Goal: Transaction & Acquisition: Purchase product/service

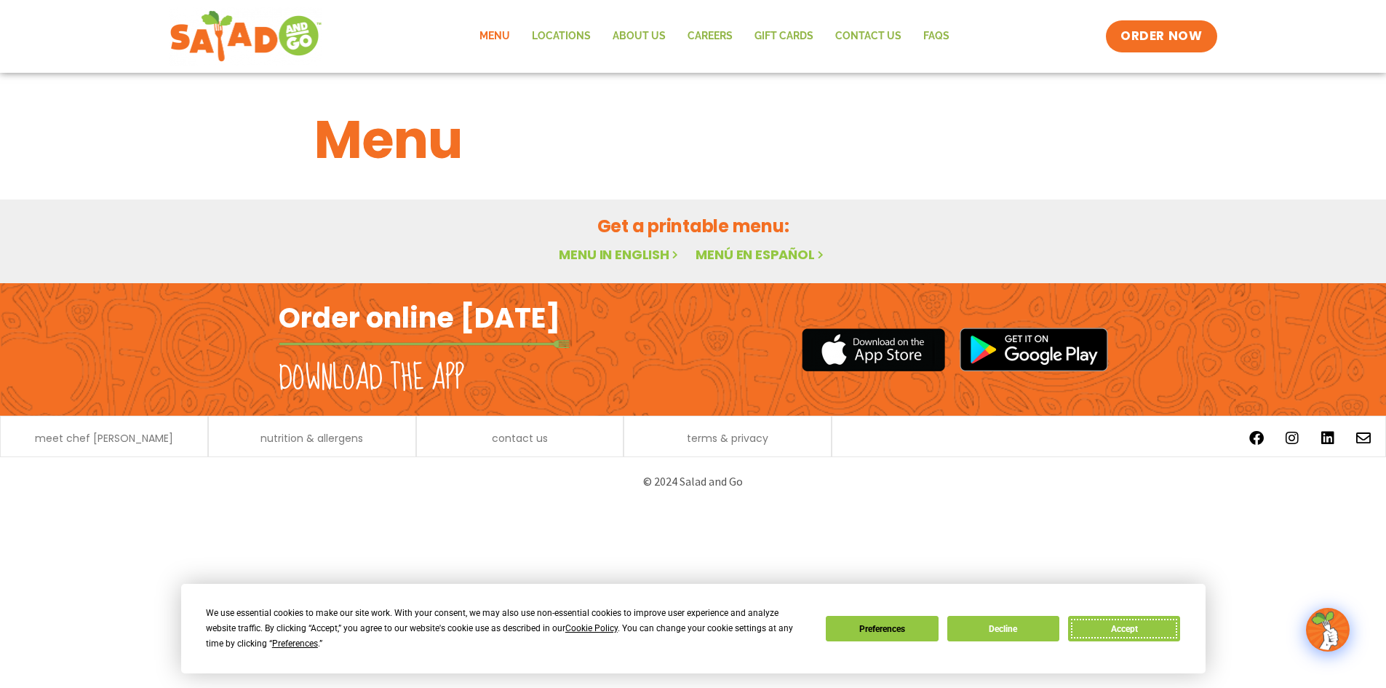
click at [1139, 630] on button "Accept" at bounding box center [1124, 628] width 112 height 25
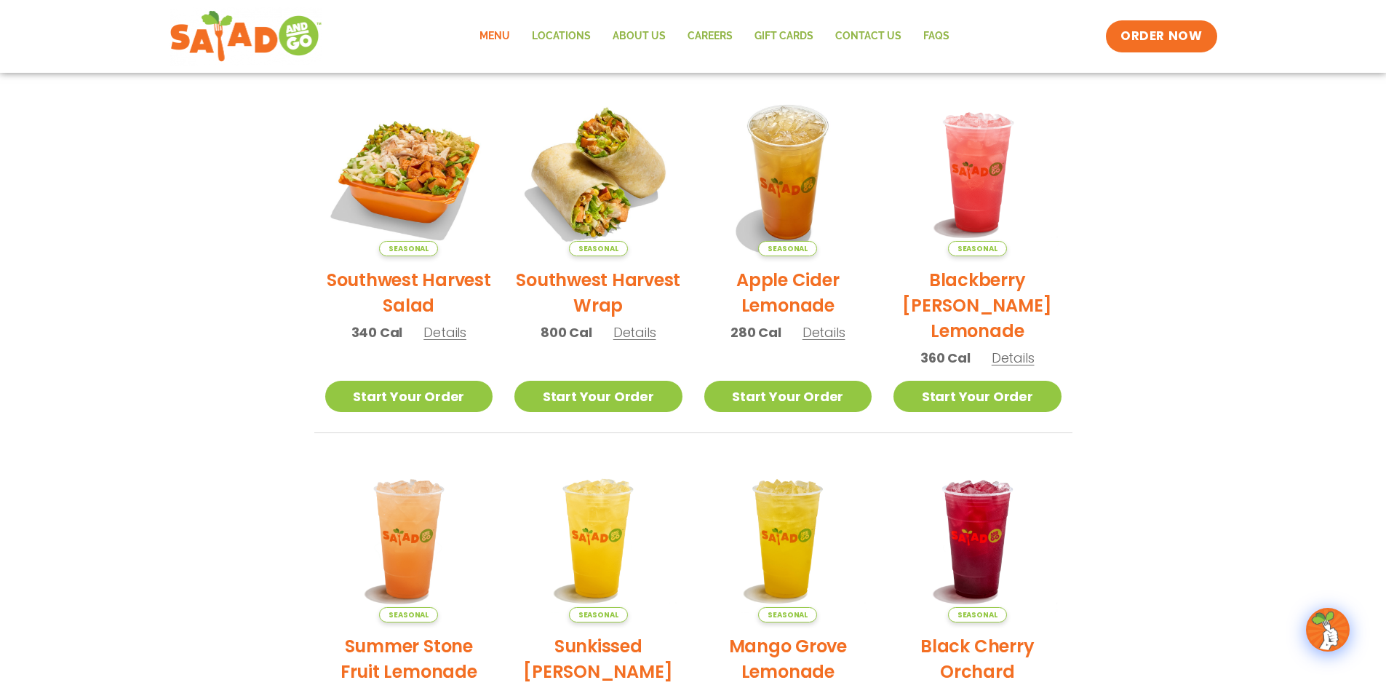
scroll to position [173, 0]
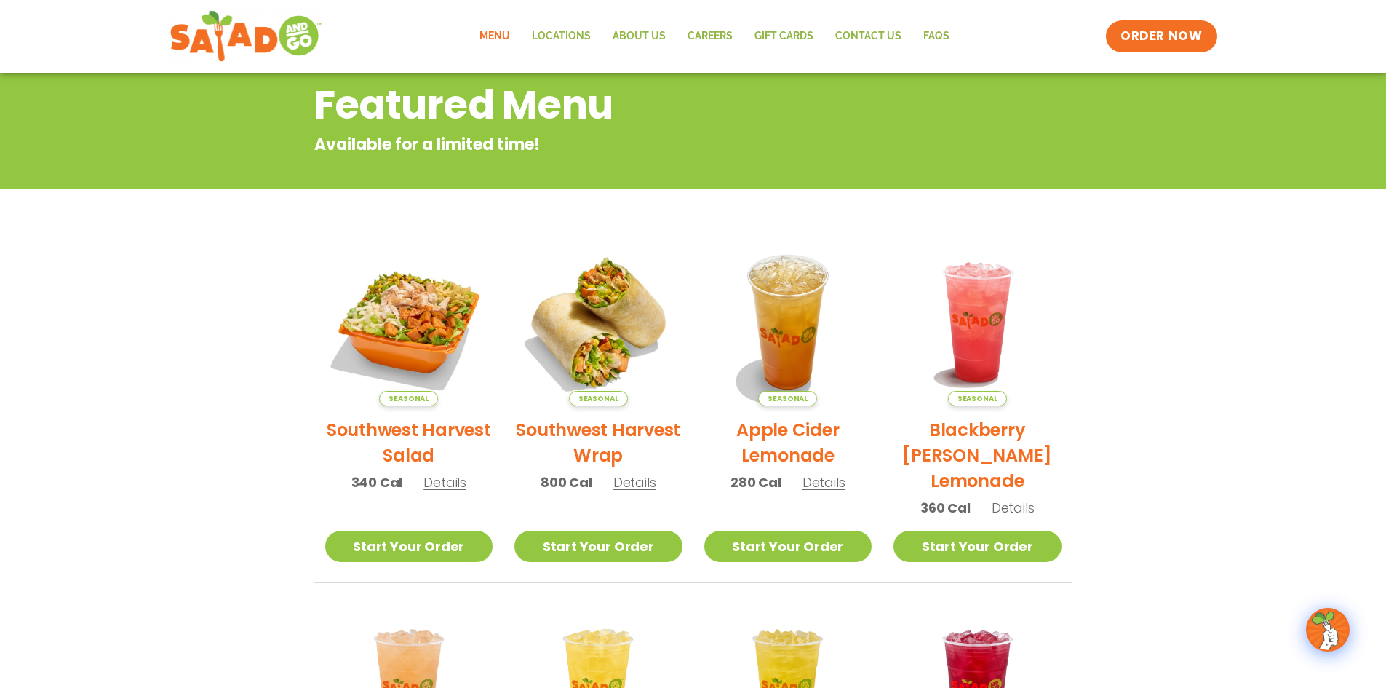
click at [428, 311] on img at bounding box center [409, 322] width 168 height 168
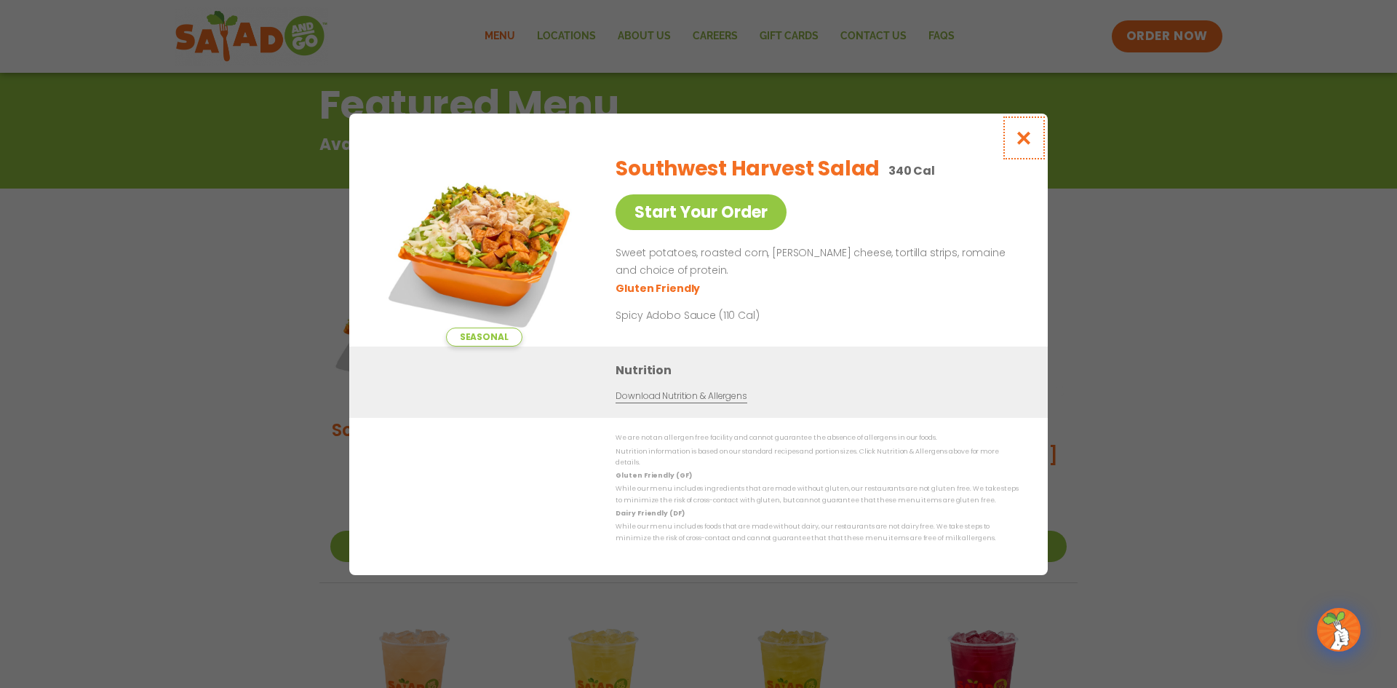
click at [1018, 140] on icon "Close modal" at bounding box center [1024, 137] width 18 height 15
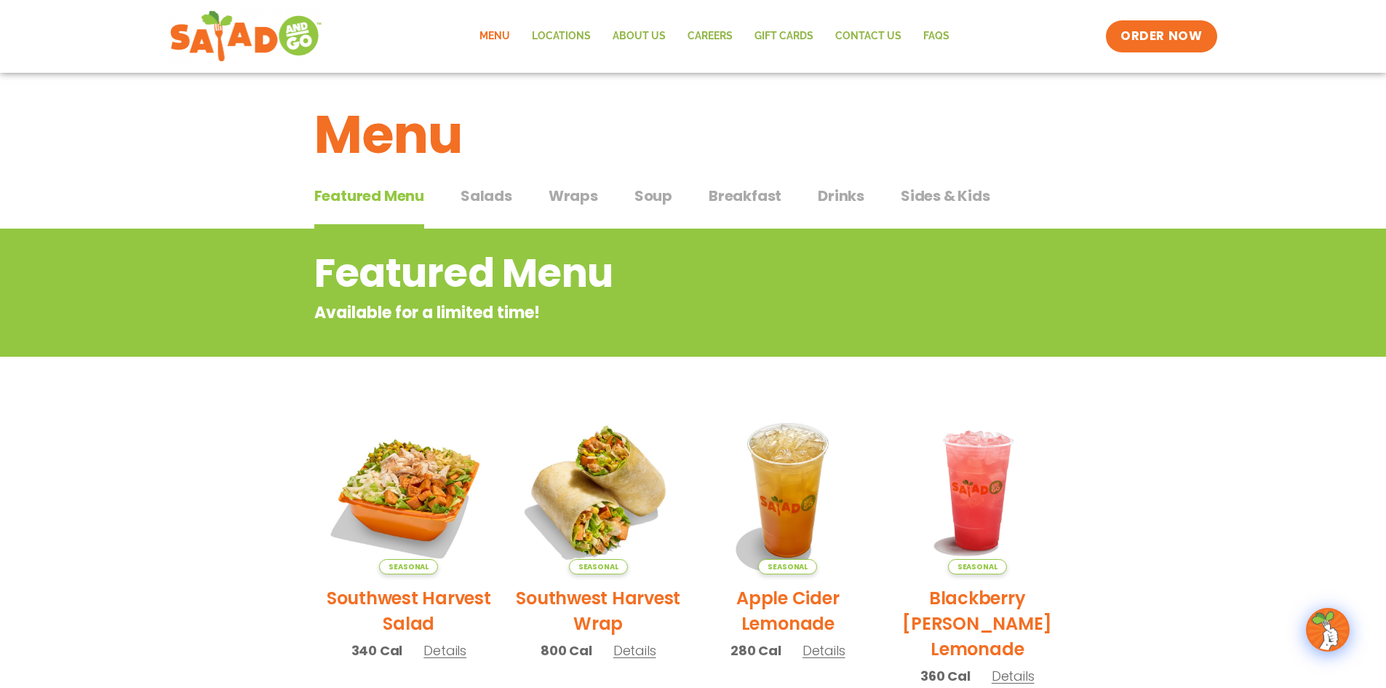
scroll to position [0, 0]
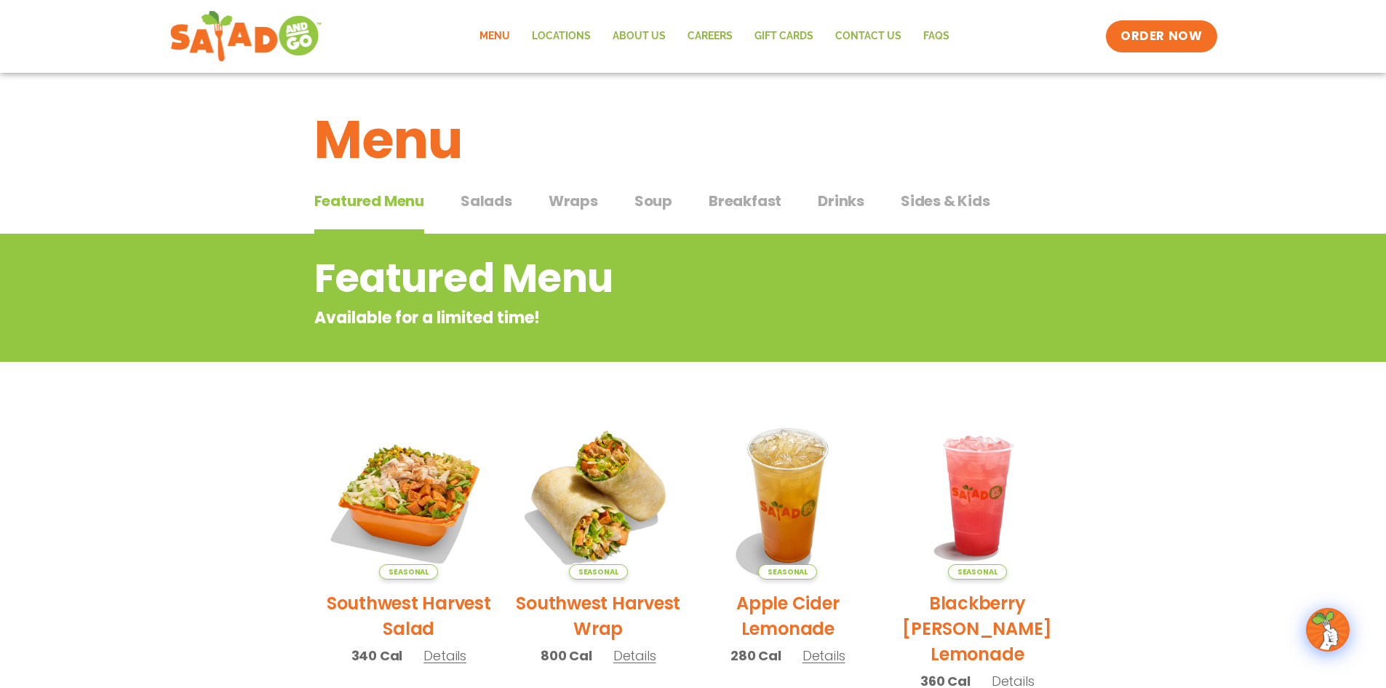
click at [482, 196] on span "Salads" at bounding box center [487, 201] width 52 height 22
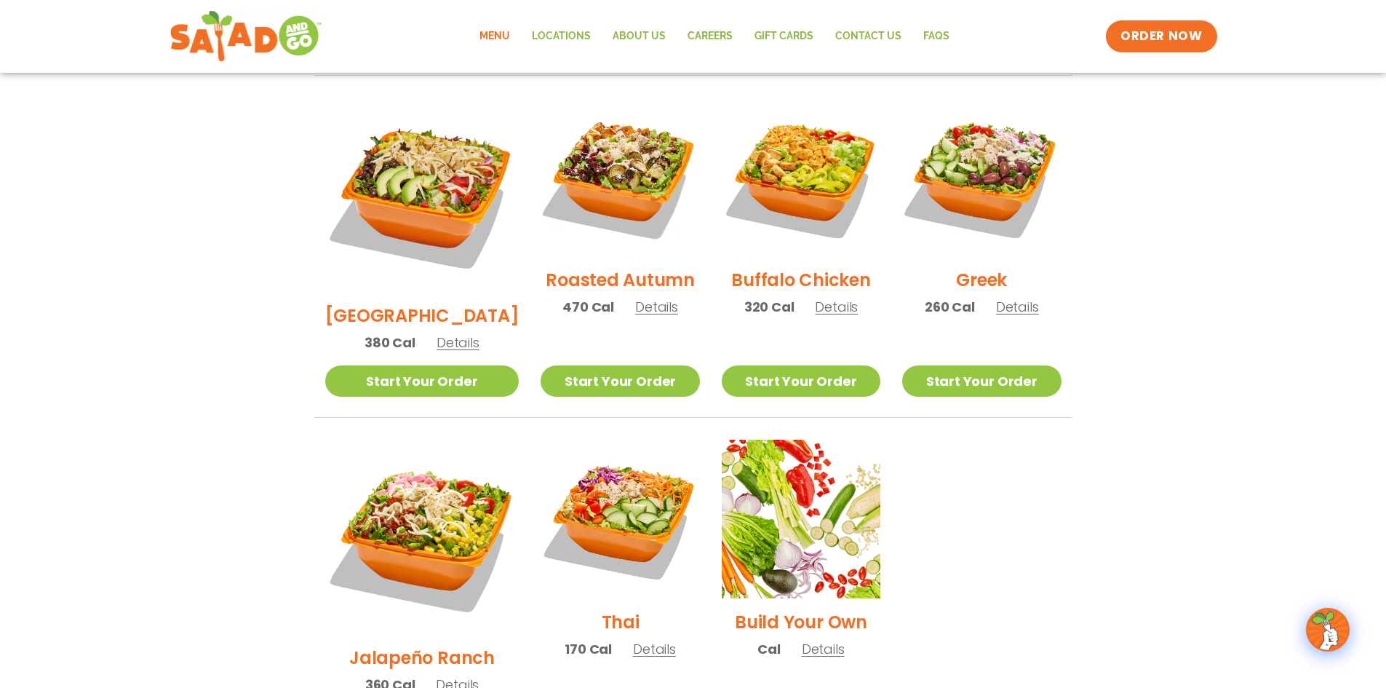
scroll to position [728, 0]
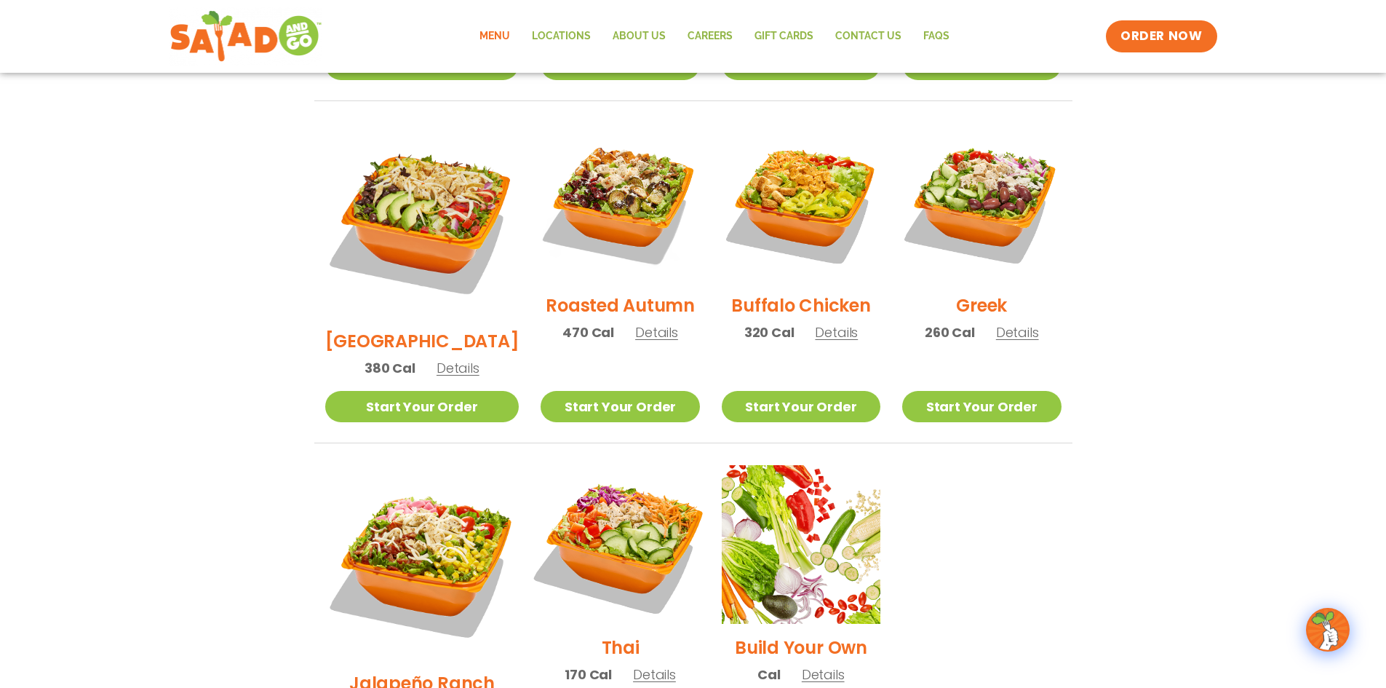
click at [589, 469] on img at bounding box center [620, 544] width 186 height 186
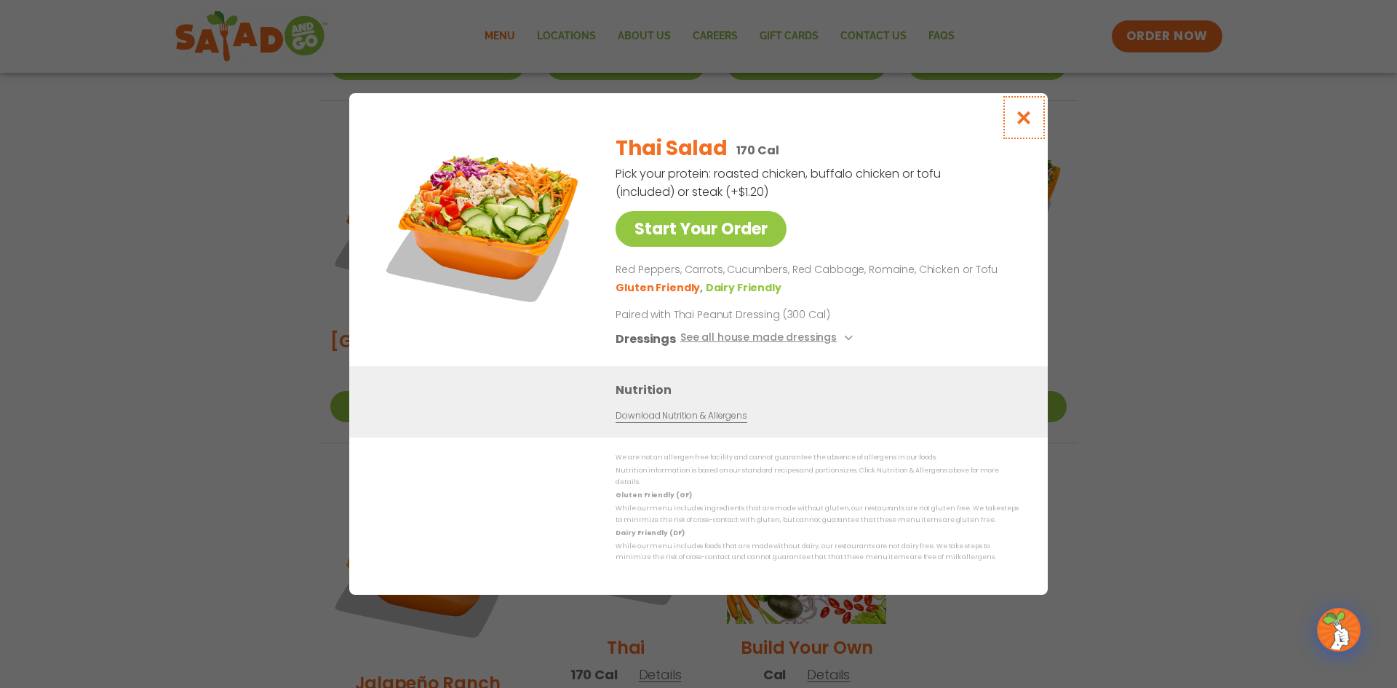
click at [1023, 120] on icon "Close modal" at bounding box center [1024, 117] width 18 height 15
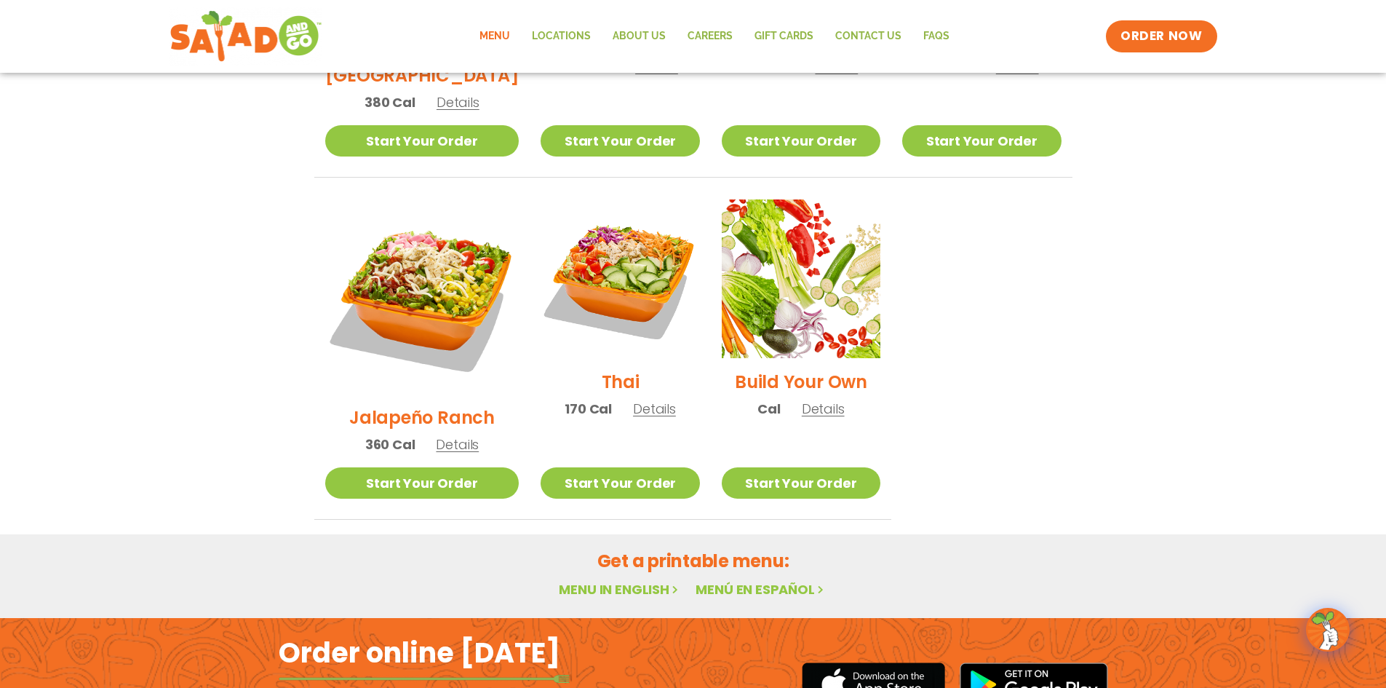
scroll to position [1019, 0]
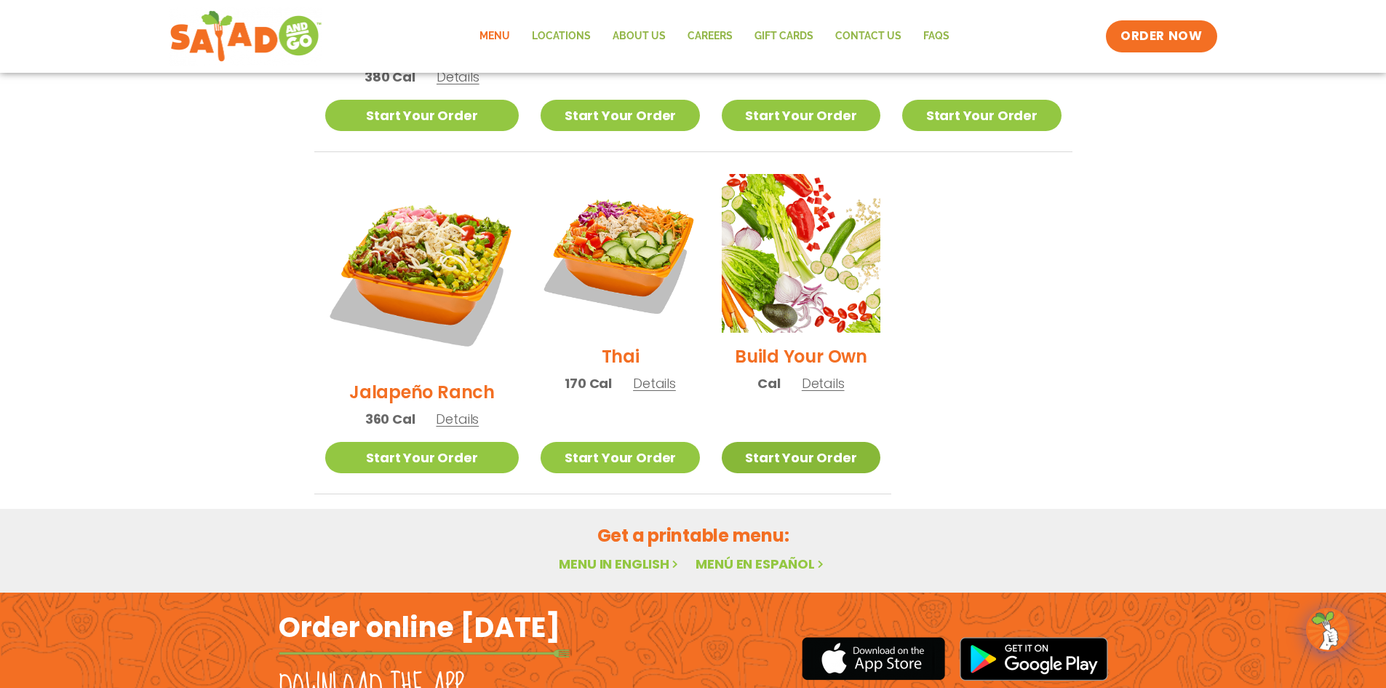
click at [793, 442] on link "Start Your Order" at bounding box center [801, 457] width 159 height 31
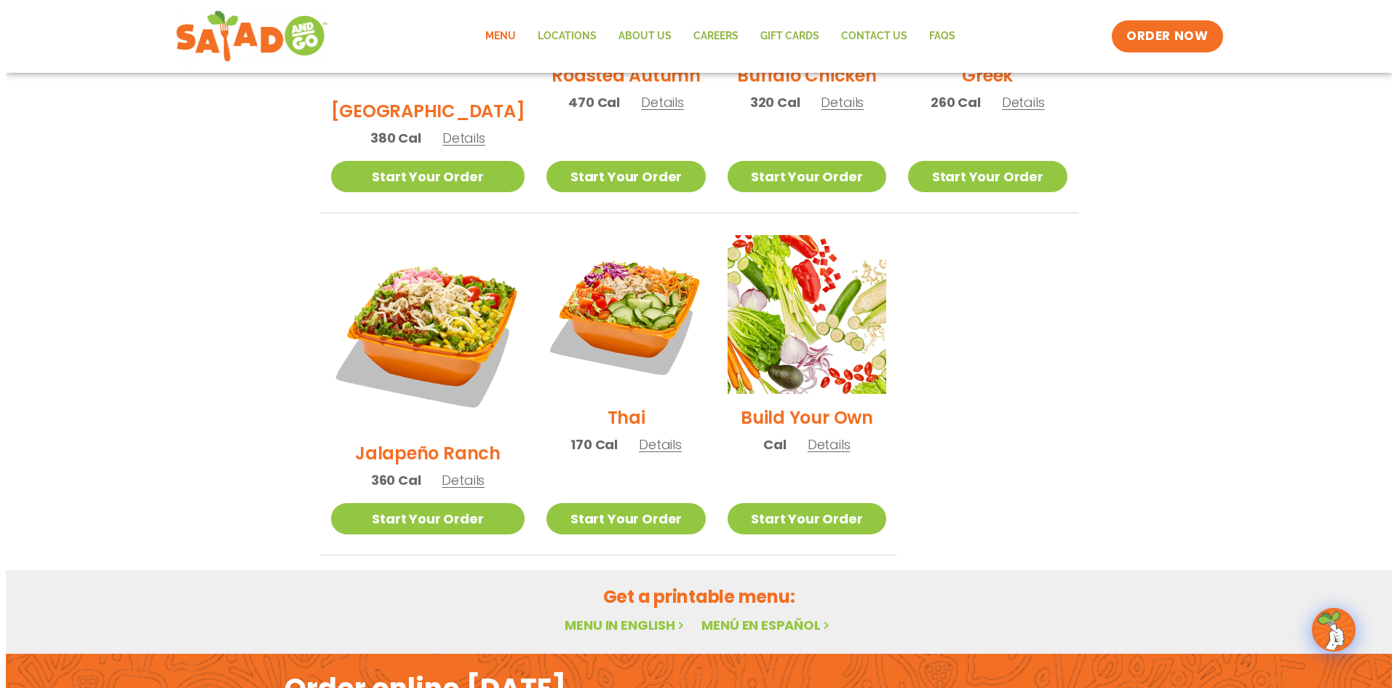
scroll to position [935, 0]
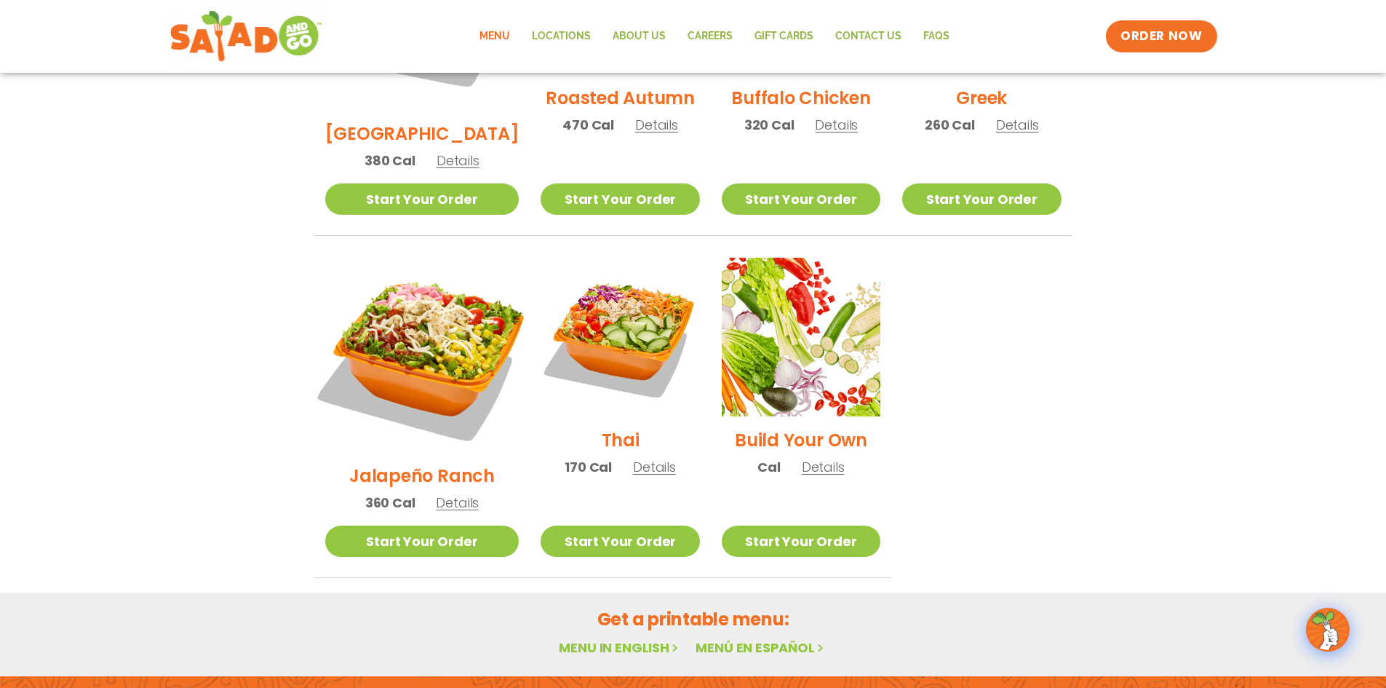
click at [413, 271] on img at bounding box center [422, 355] width 228 height 228
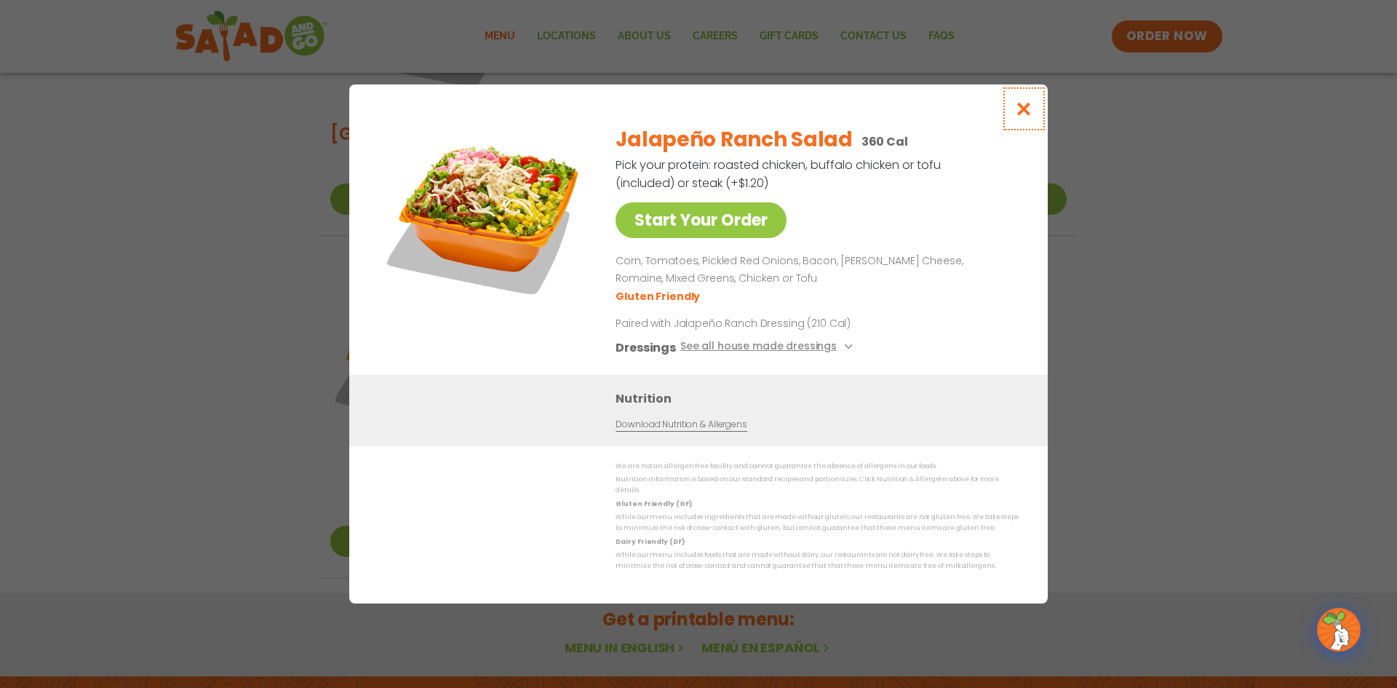
click at [1017, 113] on icon "Close modal" at bounding box center [1024, 108] width 18 height 15
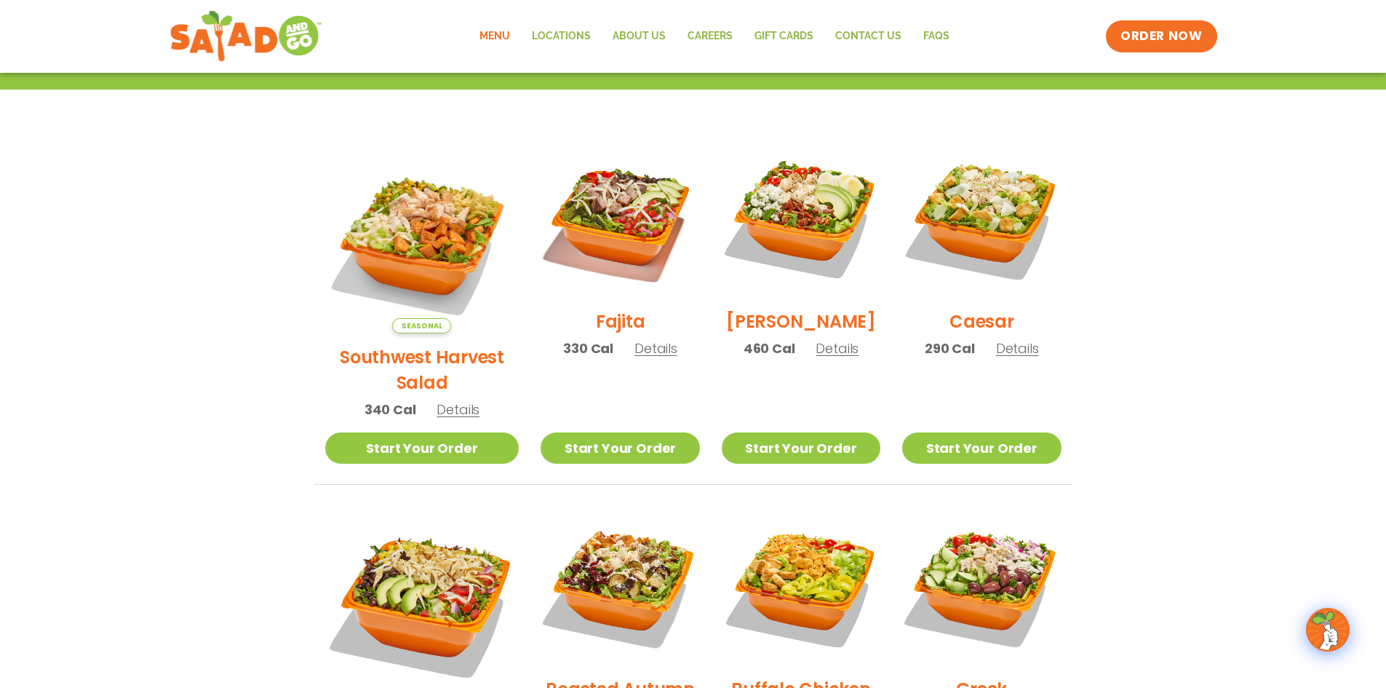
scroll to position [237, 0]
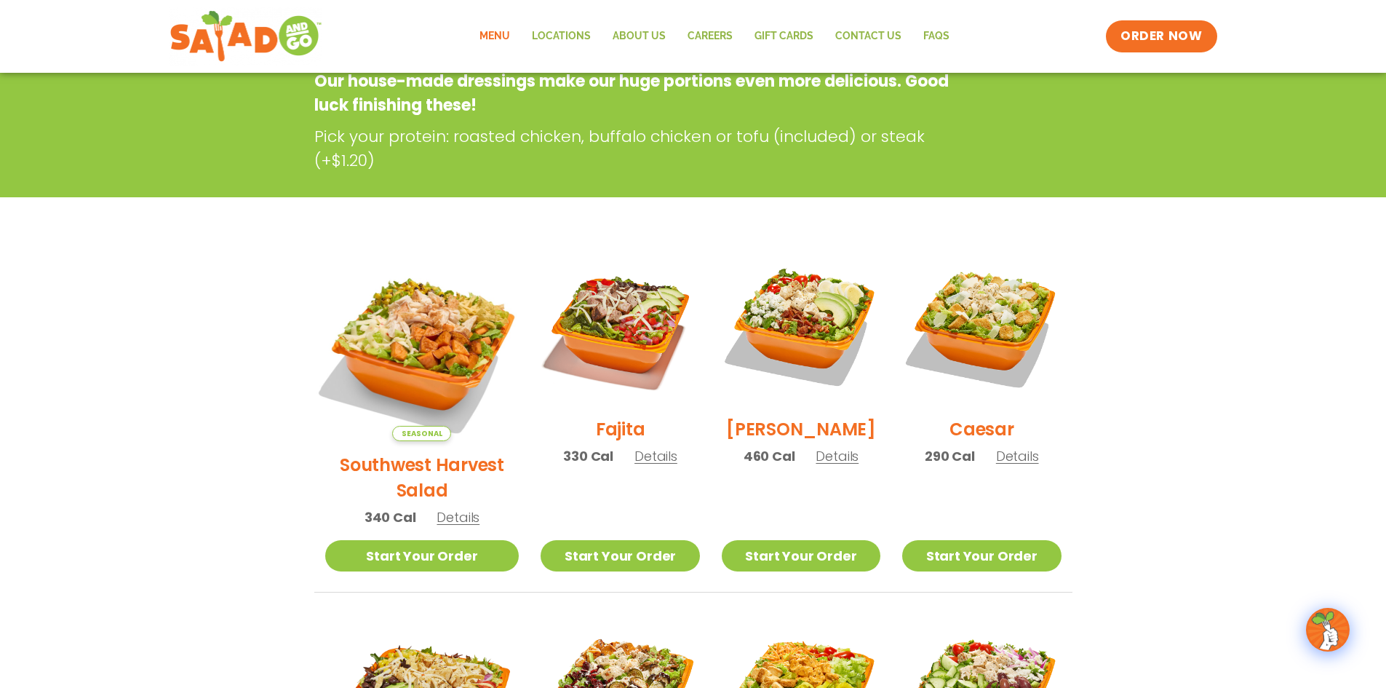
click at [403, 315] on img at bounding box center [422, 344] width 228 height 228
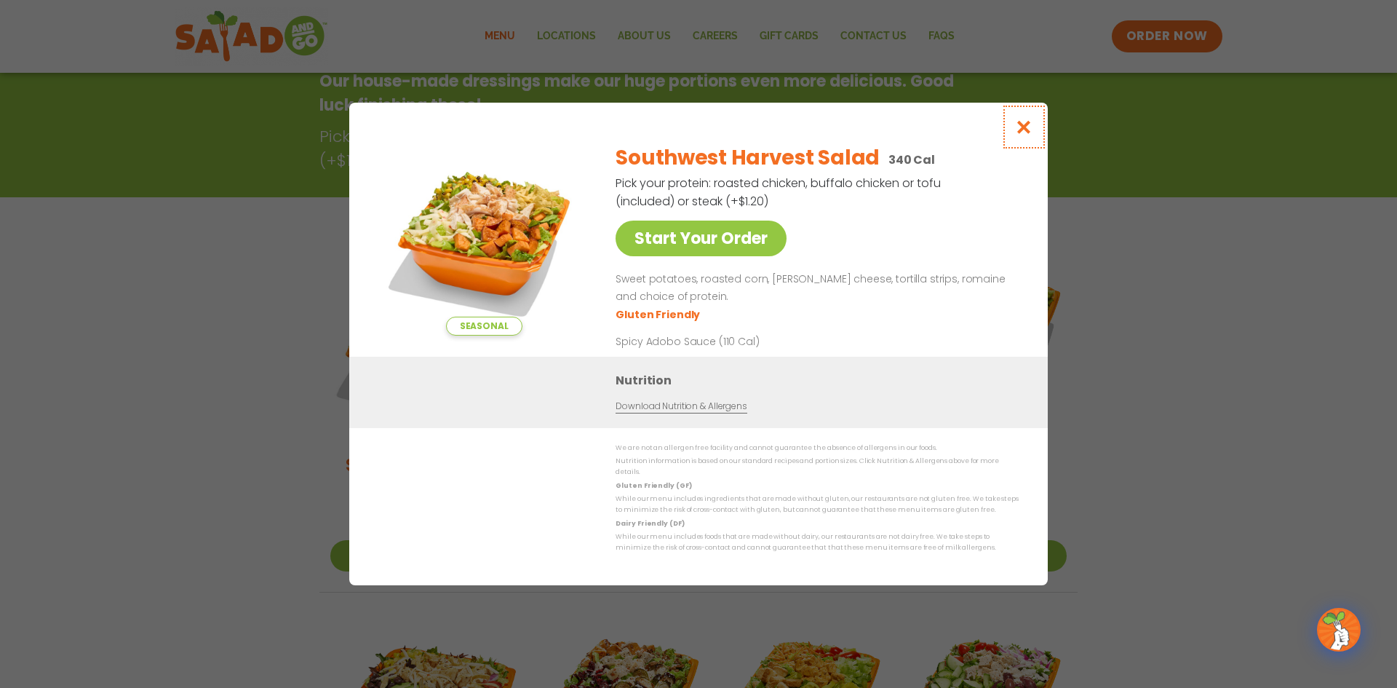
click at [1019, 133] on icon "Close modal" at bounding box center [1024, 126] width 18 height 15
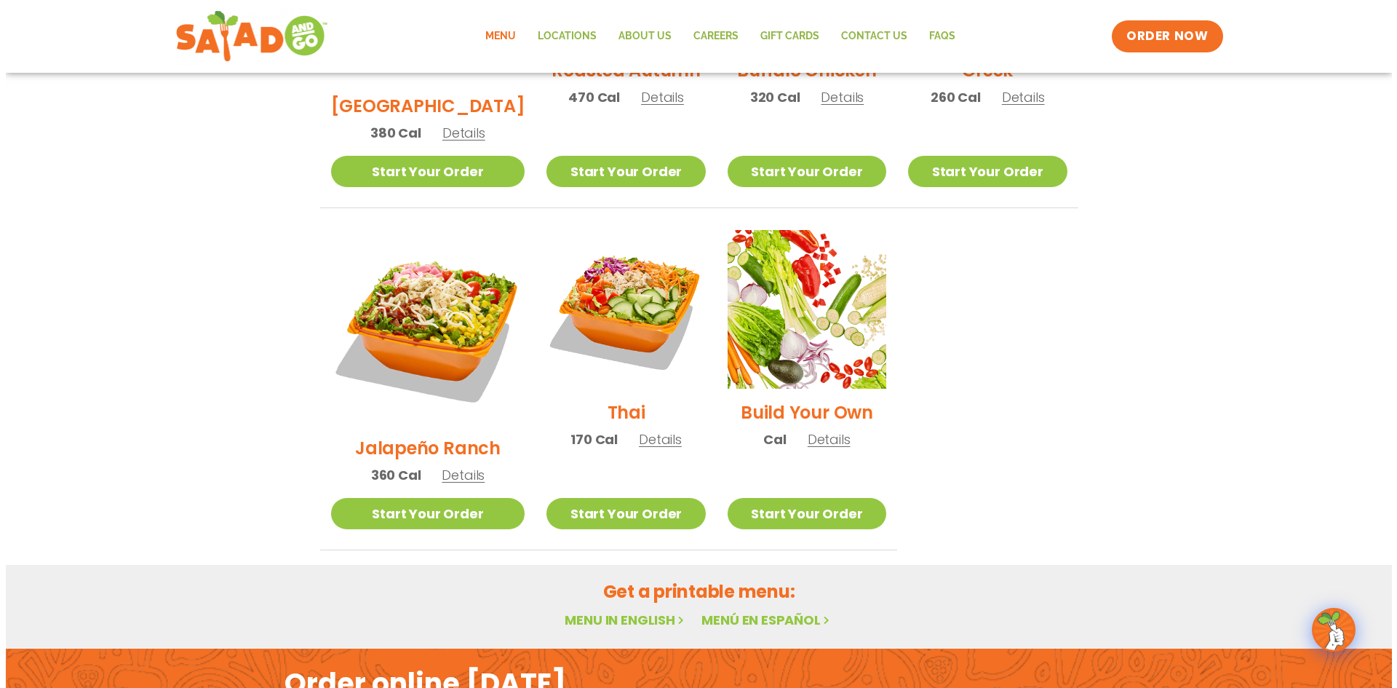
scroll to position [964, 0]
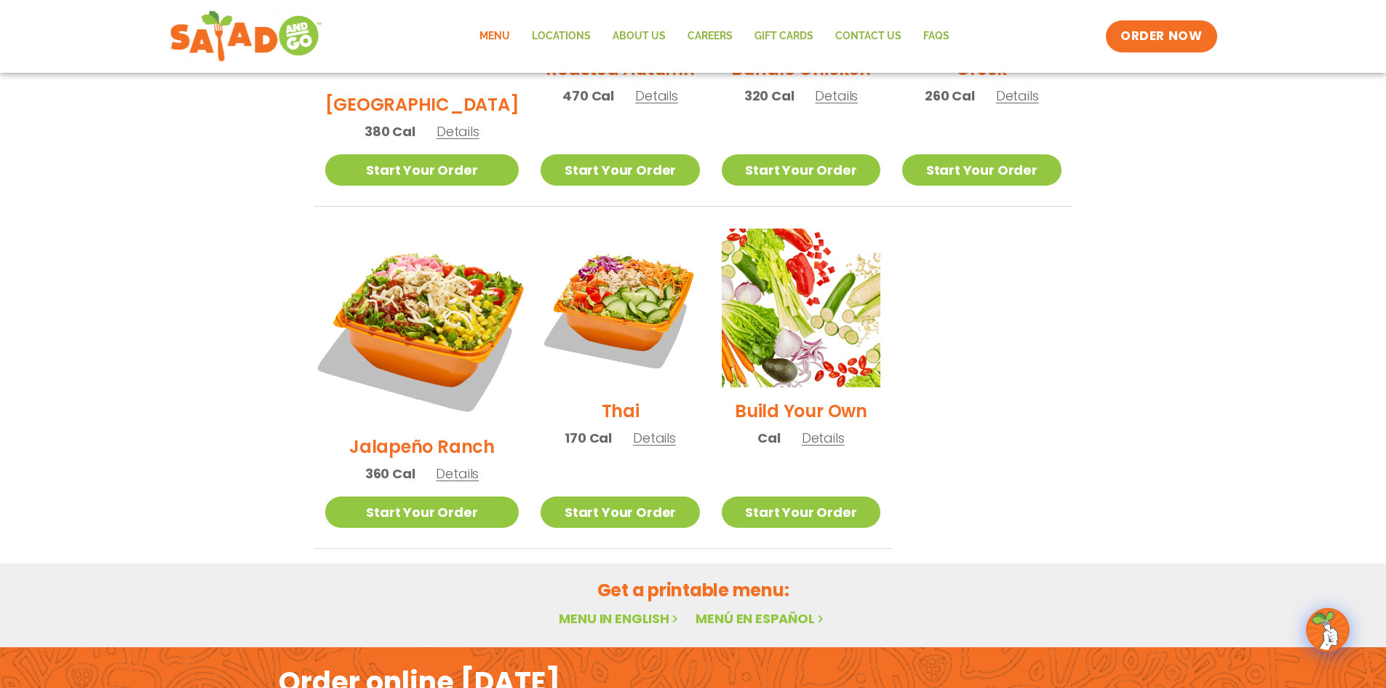
click at [417, 263] on img at bounding box center [422, 326] width 228 height 228
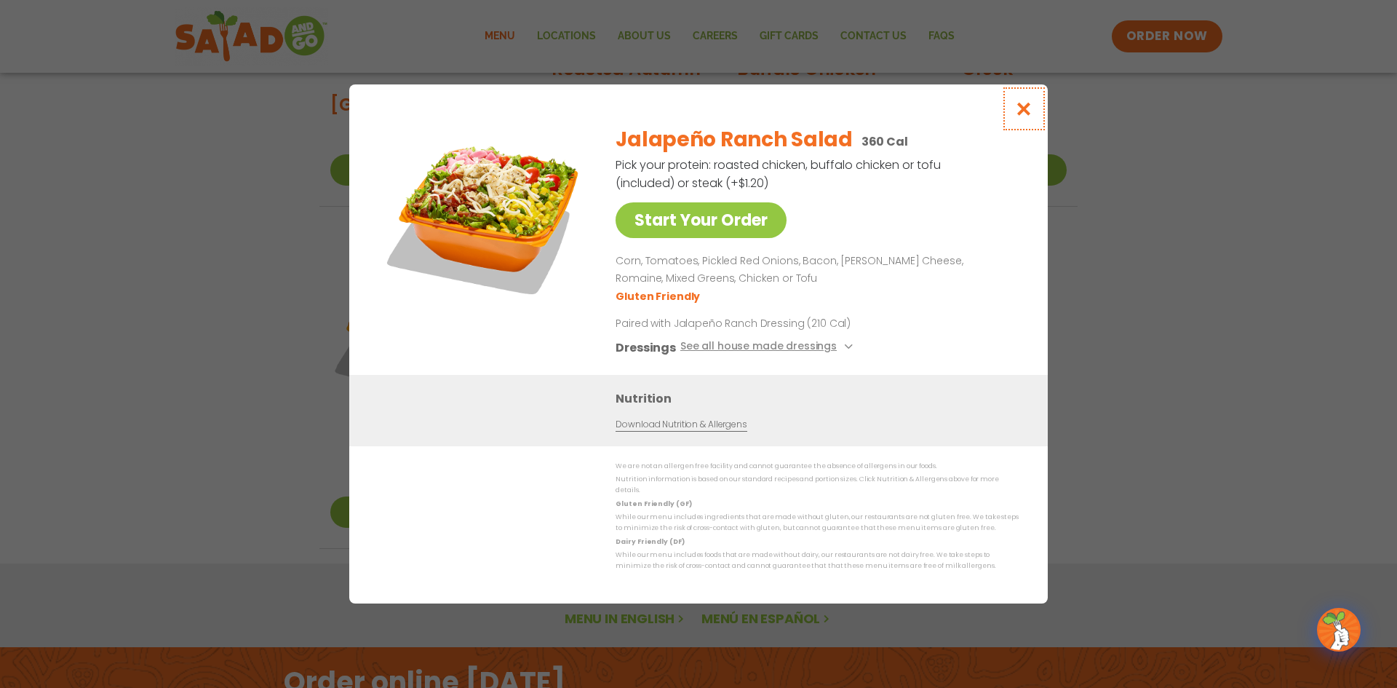
click at [1022, 112] on icon "Close modal" at bounding box center [1024, 108] width 18 height 15
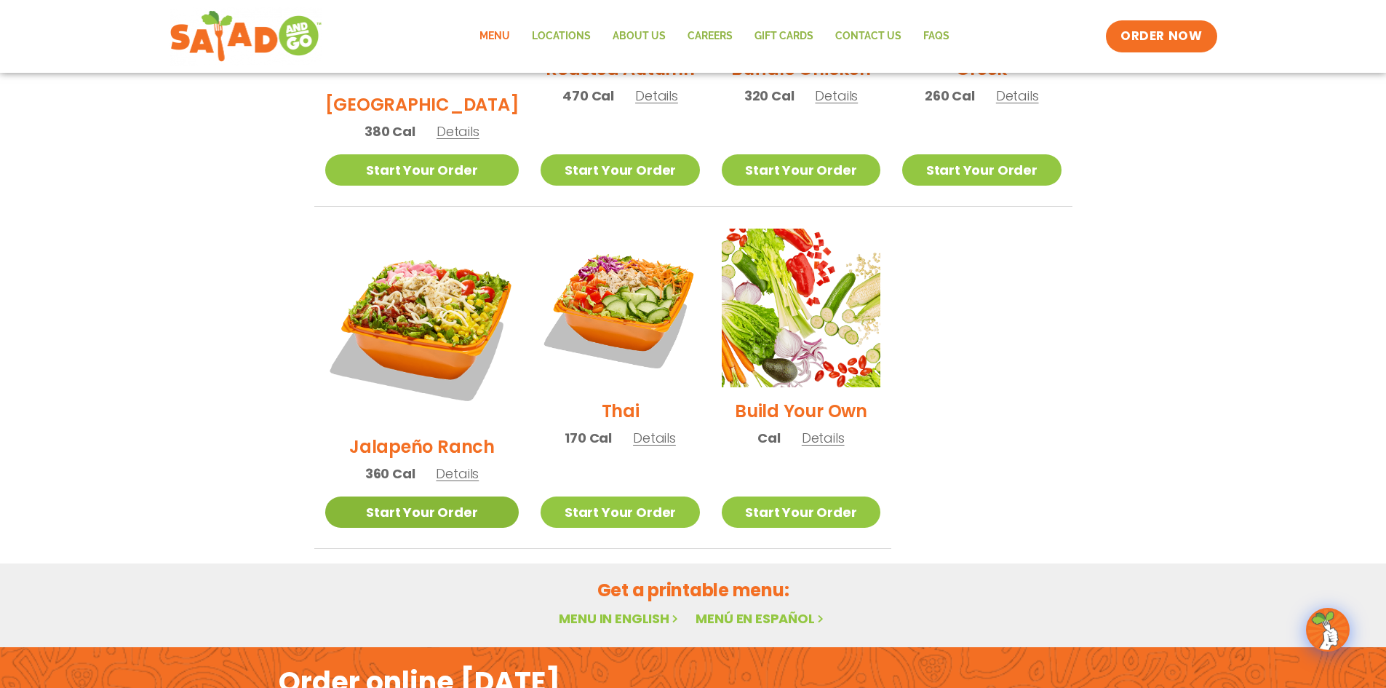
click at [401, 496] on link "Start Your Order" at bounding box center [422, 511] width 194 height 31
